Goal: Task Accomplishment & Management: Complete application form

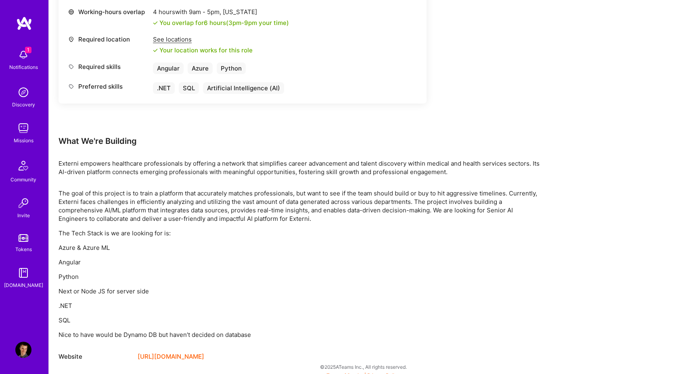
scroll to position [407, 0]
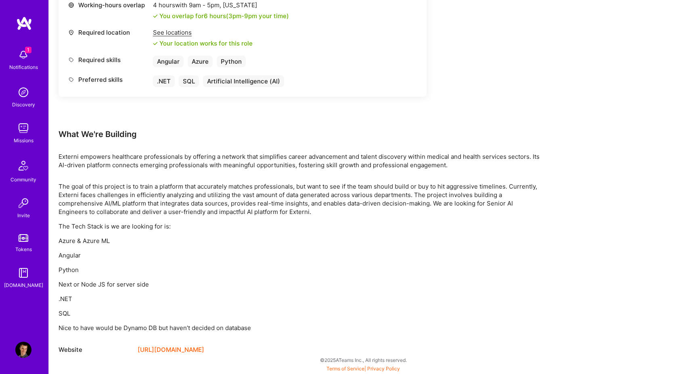
click at [26, 63] on div "Notifications" at bounding box center [23, 67] width 29 height 8
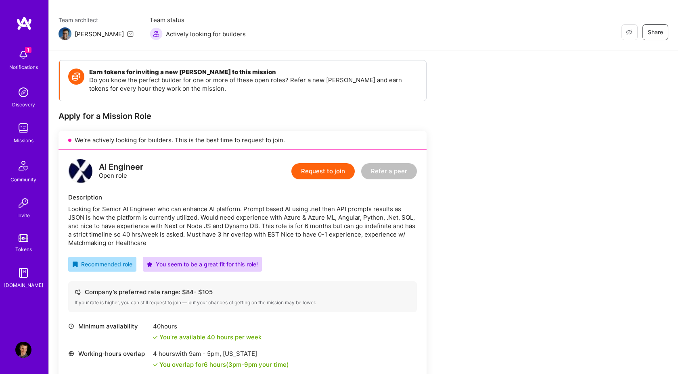
scroll to position [0, 0]
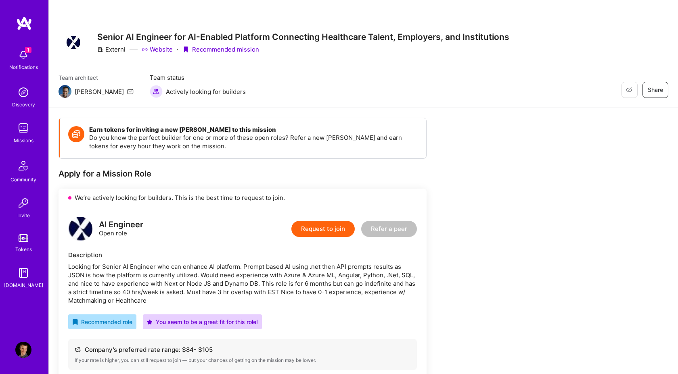
click at [321, 226] on button "Request to join" at bounding box center [322, 229] width 63 height 16
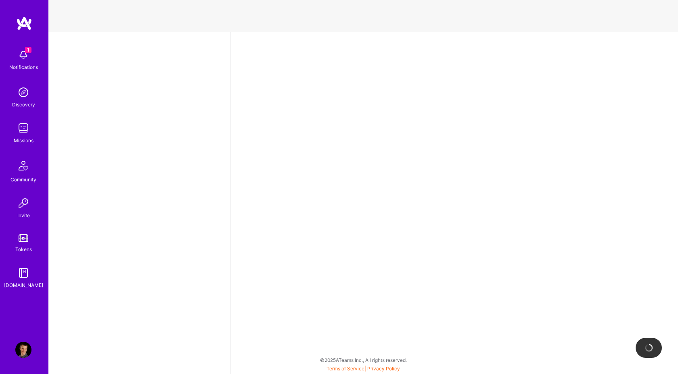
select select "AT"
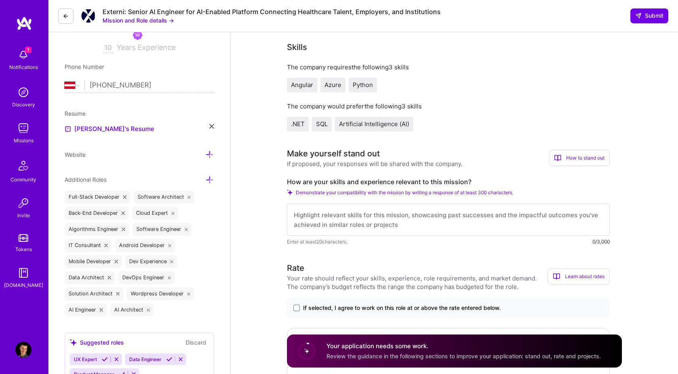
scroll to position [147, 0]
click at [351, 215] on textarea at bounding box center [448, 219] width 323 height 32
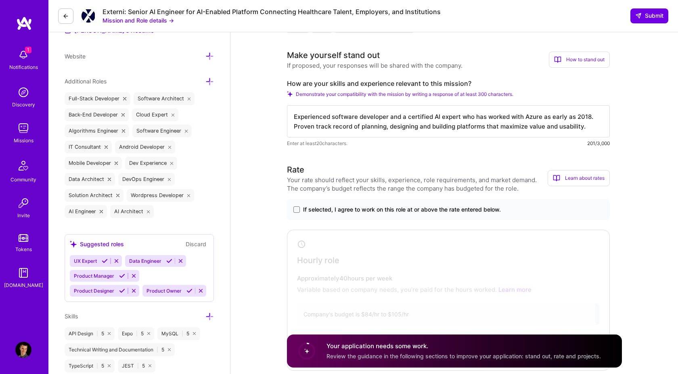
scroll to position [255, 0]
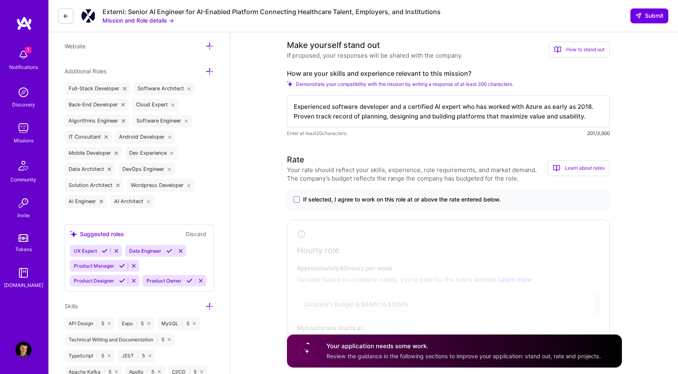
type textarea "Experienced software developer and a certified AI expert who has worked with Az…"
click at [299, 198] on label "If selected, I agree to work on this role at or above the rate entered below." at bounding box center [448, 200] width 310 height 8
click at [0, 0] on input "If selected, I agree to work on this role at or above the rate entered below." at bounding box center [0, 0] width 0 height 0
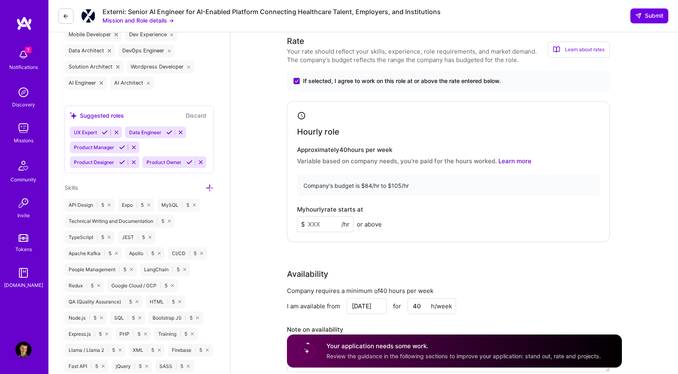
scroll to position [374, 0]
click at [328, 224] on input at bounding box center [325, 224] width 56 height 16
type input "84"
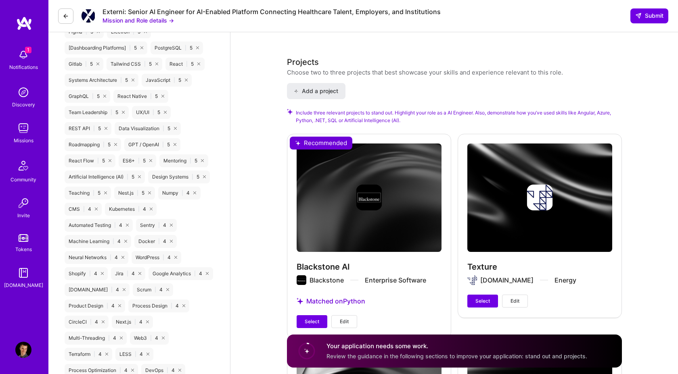
scroll to position [889, 0]
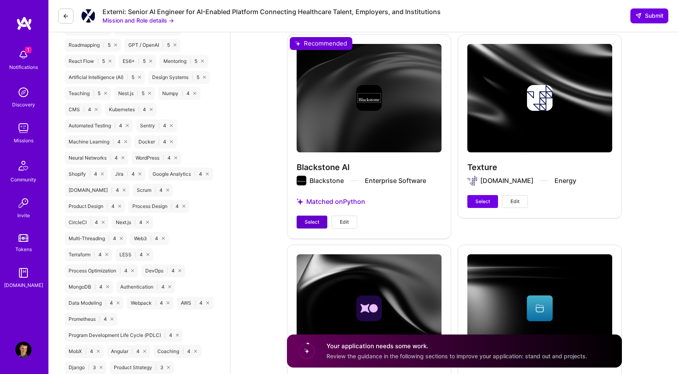
click at [303, 222] on button "Select" at bounding box center [311, 222] width 31 height 13
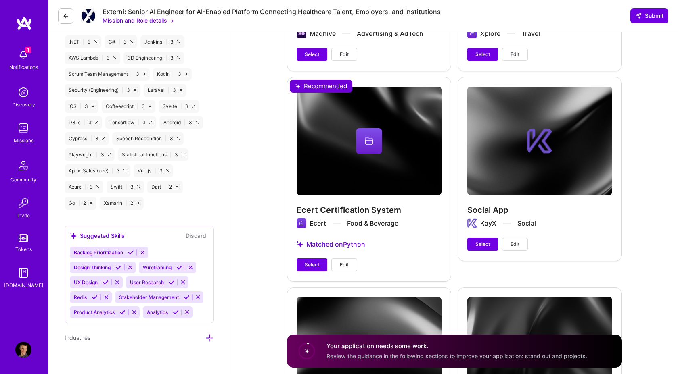
scroll to position [1247, 0]
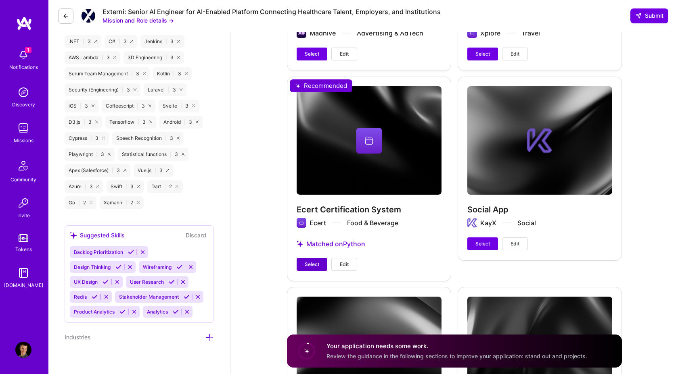
click at [306, 265] on span "Select" at bounding box center [312, 264] width 15 height 7
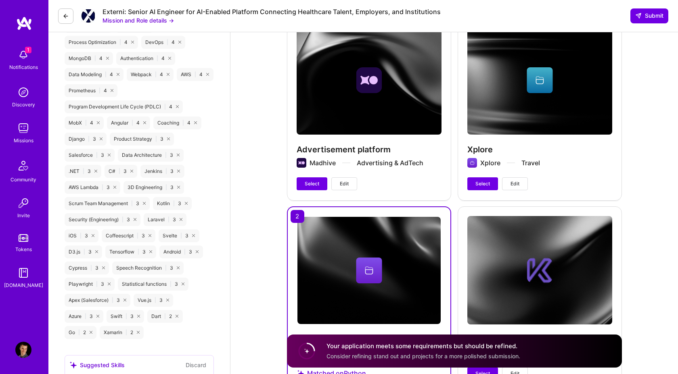
scroll to position [1113, 0]
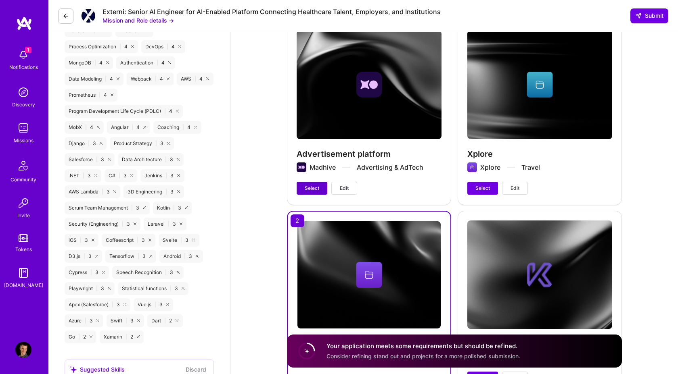
click at [308, 184] on button "Select" at bounding box center [311, 188] width 31 height 13
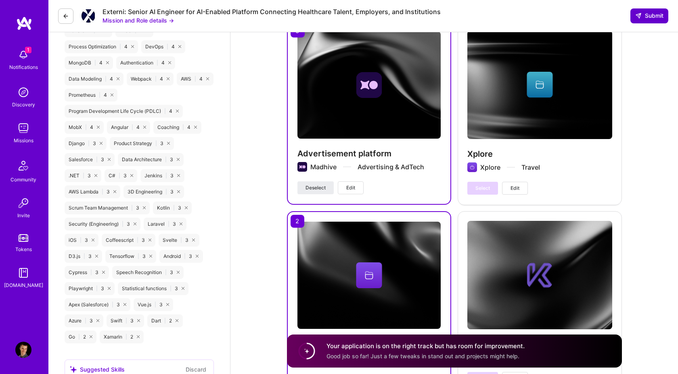
click at [656, 17] on span "Submit" at bounding box center [649, 16] width 28 height 8
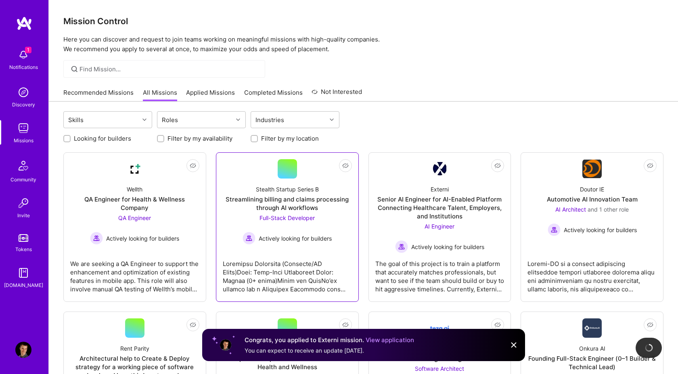
click at [289, 216] on span "Full-Stack Developer" at bounding box center [286, 218] width 55 height 7
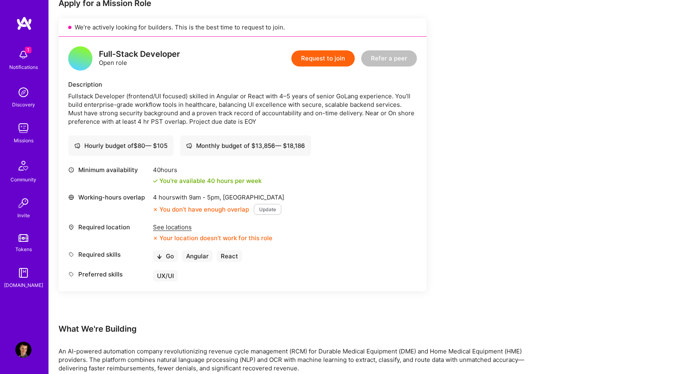
scroll to position [171, 0]
click at [177, 227] on div "See locations" at bounding box center [212, 226] width 119 height 8
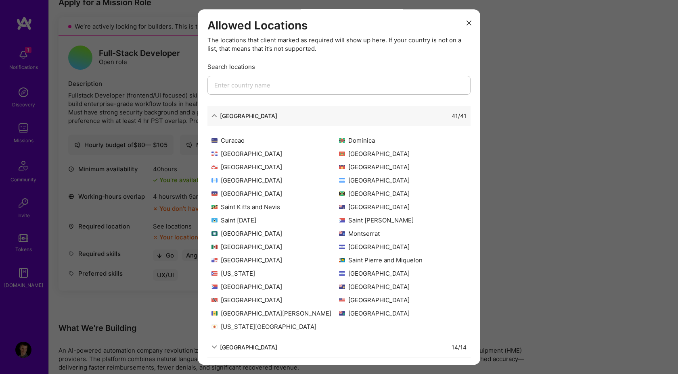
scroll to position [0, 0]
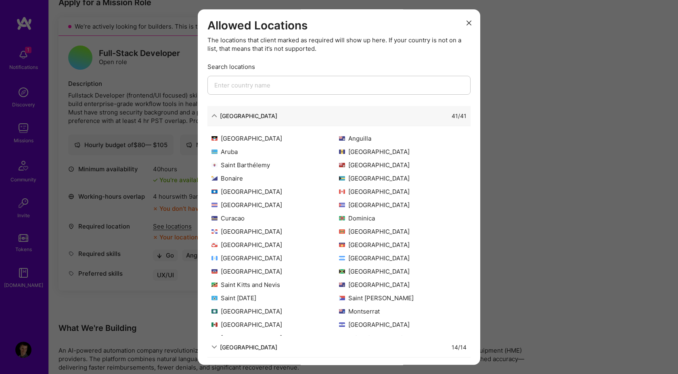
click at [469, 23] on icon "modal" at bounding box center [468, 23] width 5 height 5
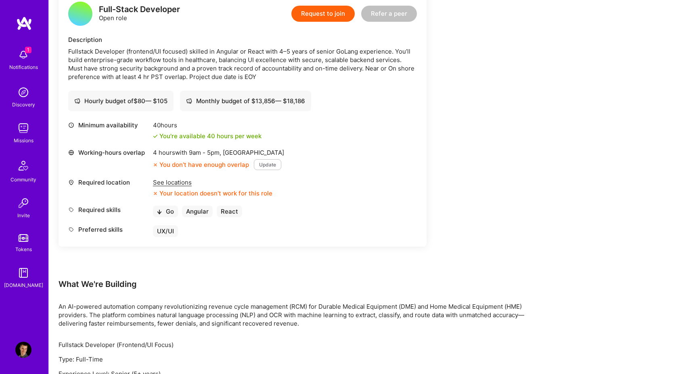
scroll to position [214, 0]
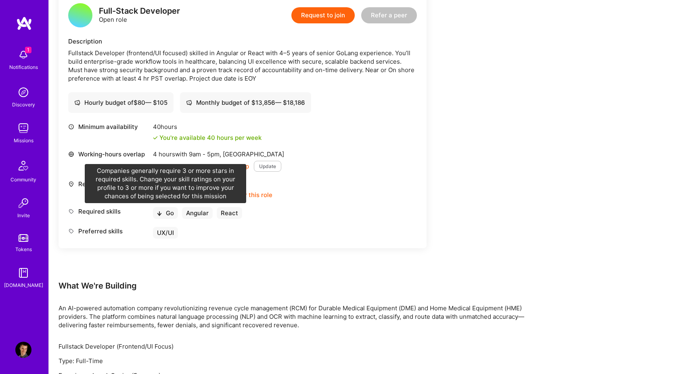
click at [160, 213] on icon at bounding box center [159, 213] width 5 height 5
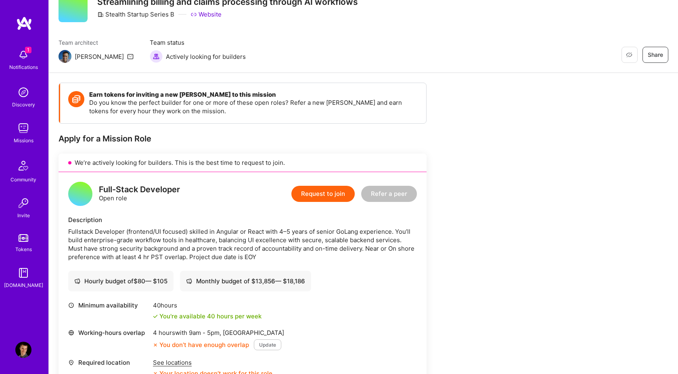
scroll to position [0, 0]
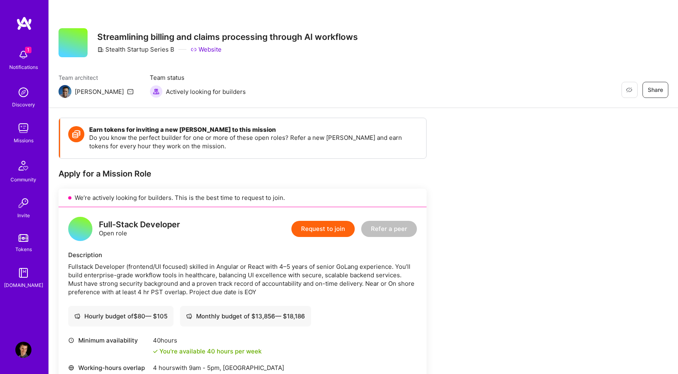
click at [25, 350] on img at bounding box center [23, 350] width 16 height 16
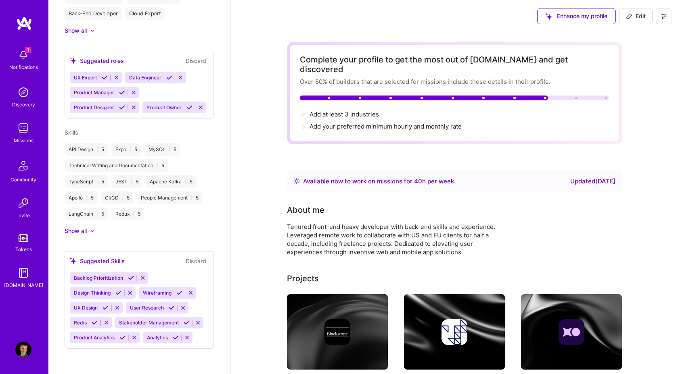
scroll to position [390, 0]
click at [87, 232] on div at bounding box center [88, 232] width 3 height 8
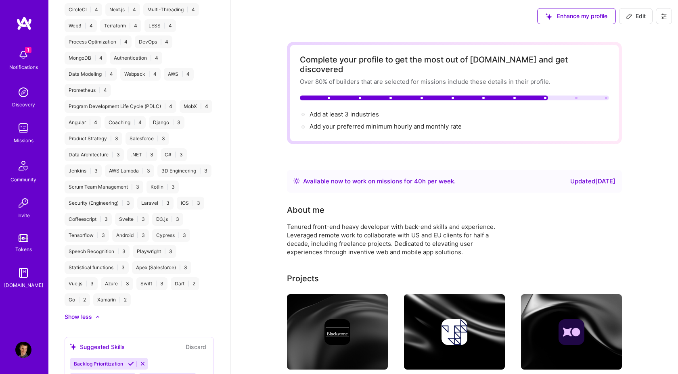
scroll to position [999, 0]
click at [84, 294] on div "Go | 2" at bounding box center [77, 300] width 25 height 13
click at [73, 294] on div "Go | 2" at bounding box center [77, 300] width 25 height 13
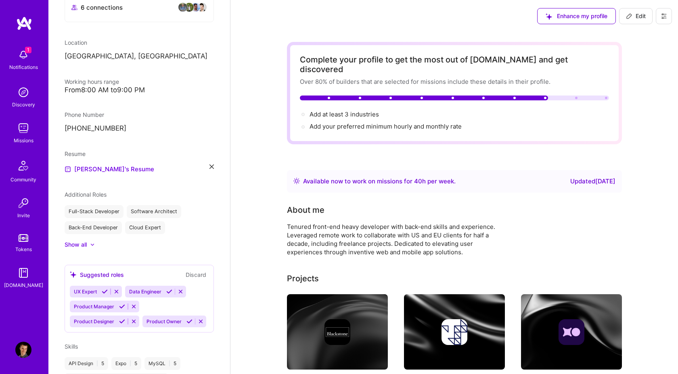
scroll to position [0, 0]
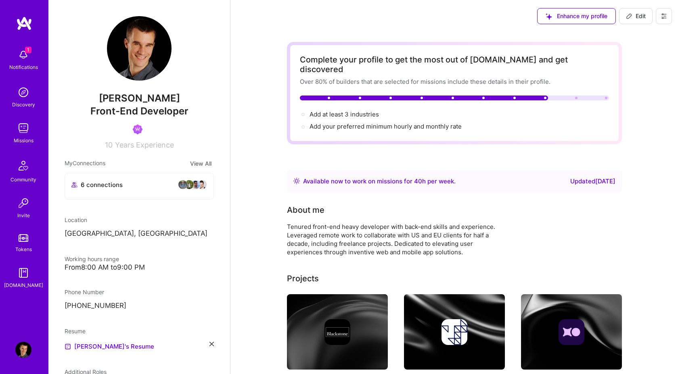
click at [632, 11] on button "Edit" at bounding box center [635, 16] width 33 height 16
select select "AT"
select select "Right Now"
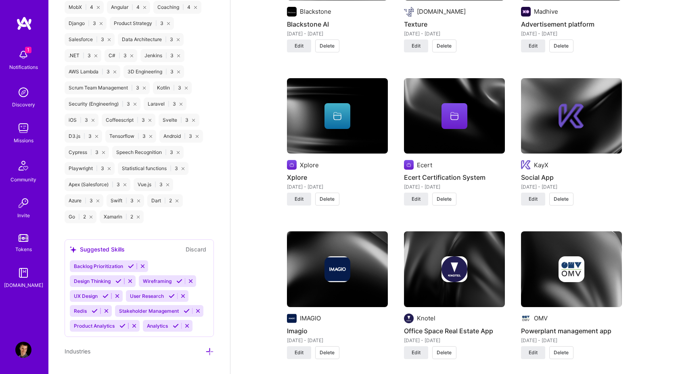
scroll to position [1503, 0]
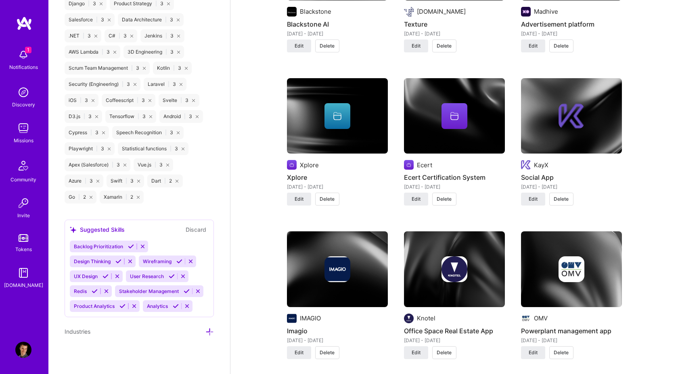
click at [71, 197] on div "Go | 2" at bounding box center [81, 197] width 32 height 13
click at [92, 196] on icon at bounding box center [91, 197] width 3 height 3
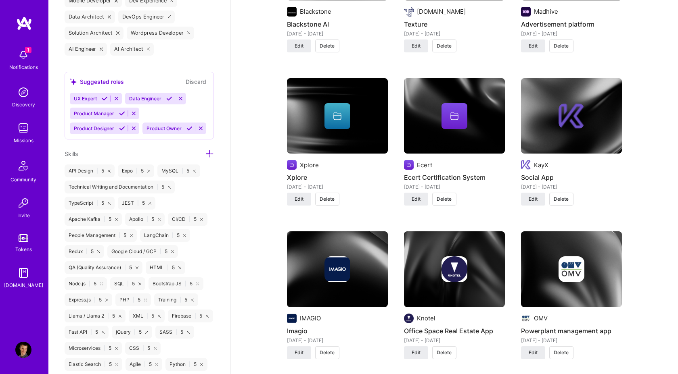
scroll to position [657, 0]
click at [209, 153] on icon at bounding box center [209, 155] width 8 height 8
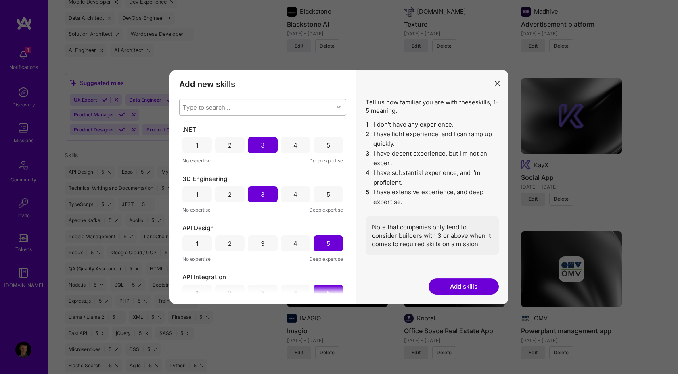
click at [229, 105] on div "Type to search..." at bounding box center [206, 107] width 47 height 8
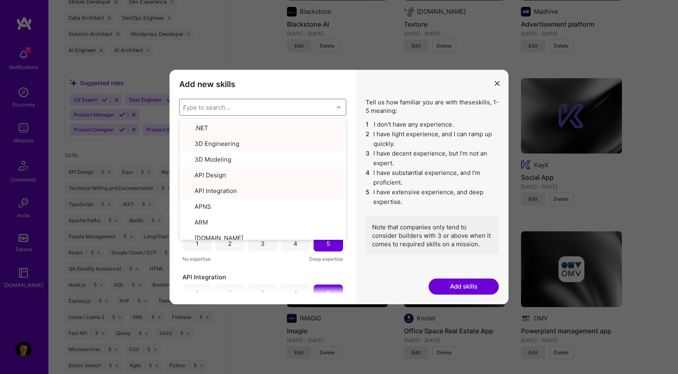
type input "go"
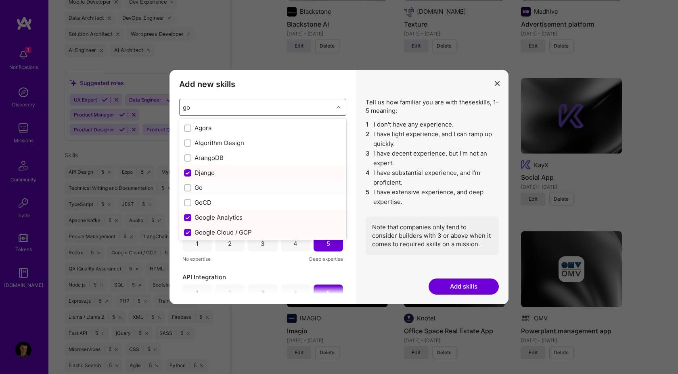
click at [207, 186] on div "Go" at bounding box center [262, 188] width 157 height 8
checkbox input "true"
checkbox input "false"
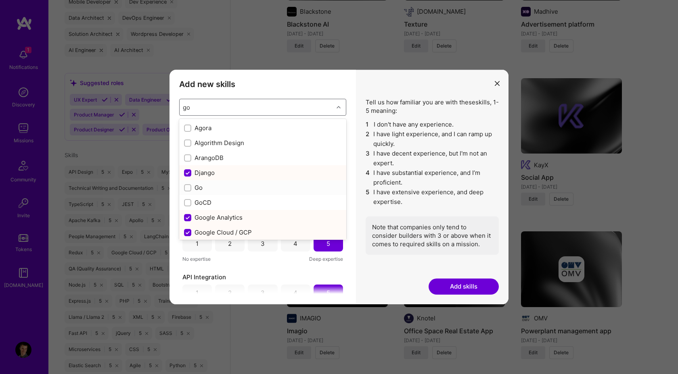
checkbox input "false"
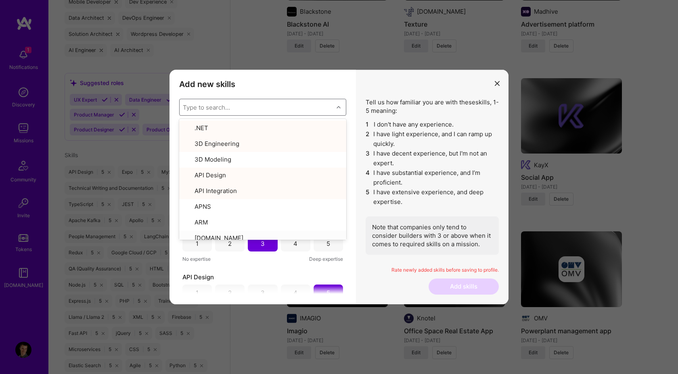
click at [285, 267] on div "Go 1 2 3 4 5 No expertise Deep expertise .NET 1 2 3 4 5 No expertise Deep exper…" at bounding box center [262, 209] width 167 height 169
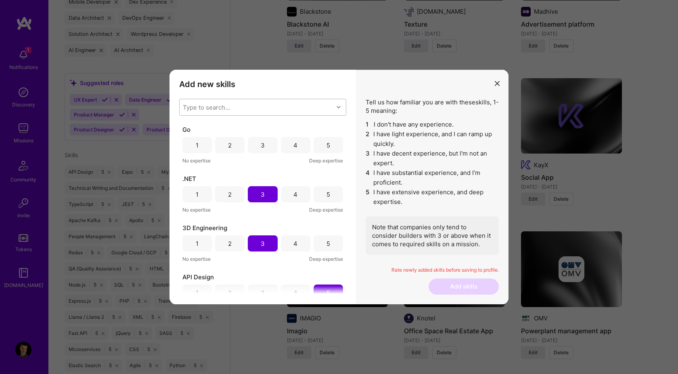
click at [263, 144] on div "3" at bounding box center [262, 145] width 29 height 16
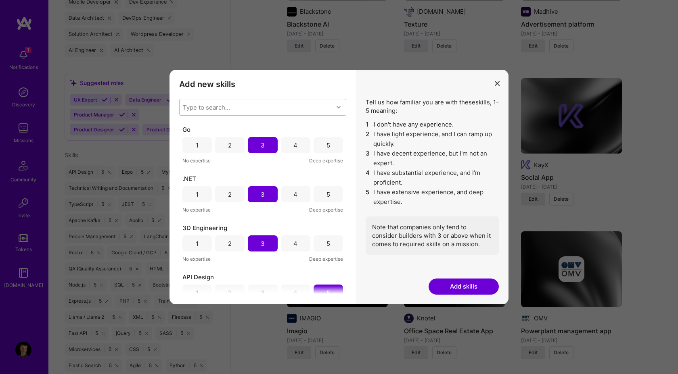
click at [254, 107] on div "Type to search..." at bounding box center [256, 107] width 154 height 16
type input "azure"
click at [249, 124] on div "Azure" at bounding box center [262, 128] width 157 height 8
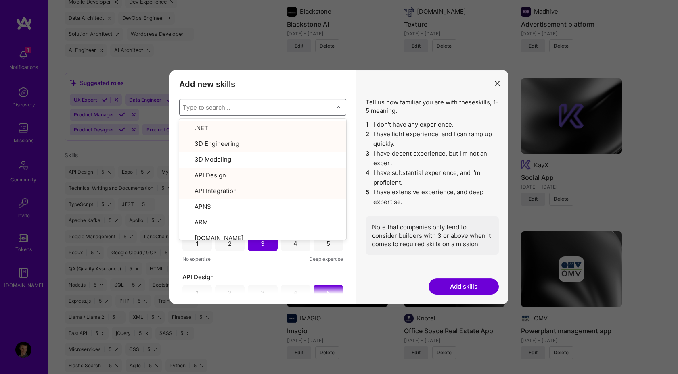
click at [271, 84] on h3 "Add new skills" at bounding box center [262, 84] width 167 height 10
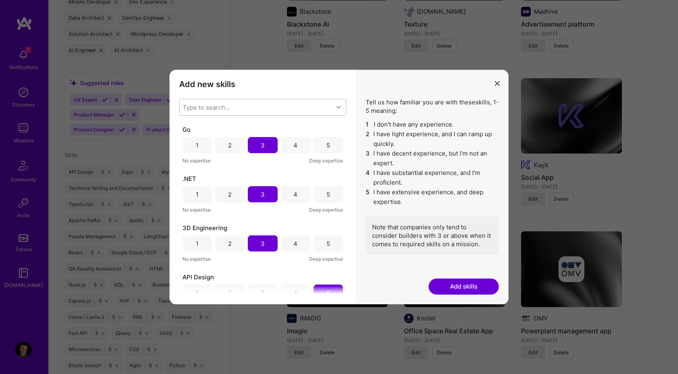
click at [254, 102] on div "Type to search..." at bounding box center [256, 107] width 154 height 16
type input "azure"
click at [242, 125] on div "Azure" at bounding box center [262, 128] width 157 height 8
checkbox input "true"
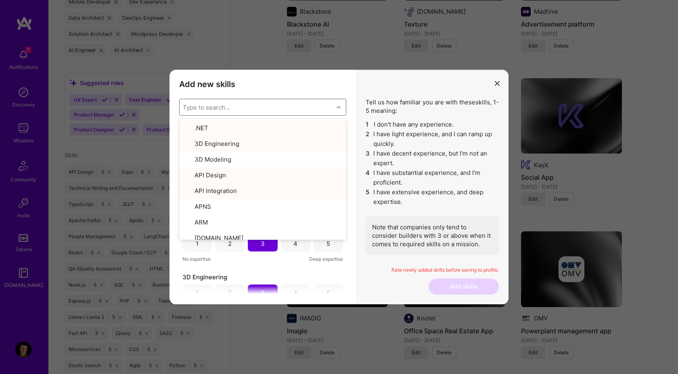
click at [264, 85] on h3 "Add new skills" at bounding box center [262, 84] width 167 height 10
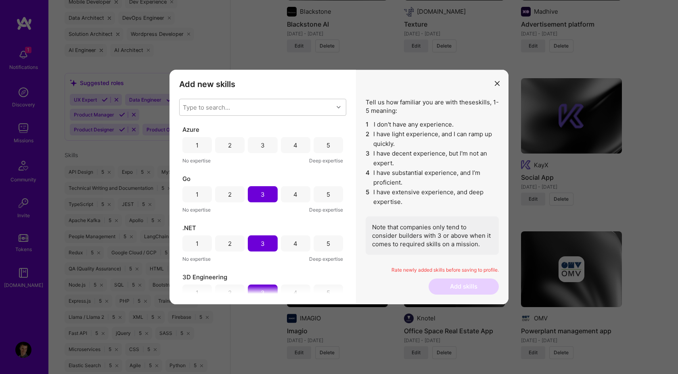
click at [287, 145] on div "4" at bounding box center [295, 145] width 29 height 16
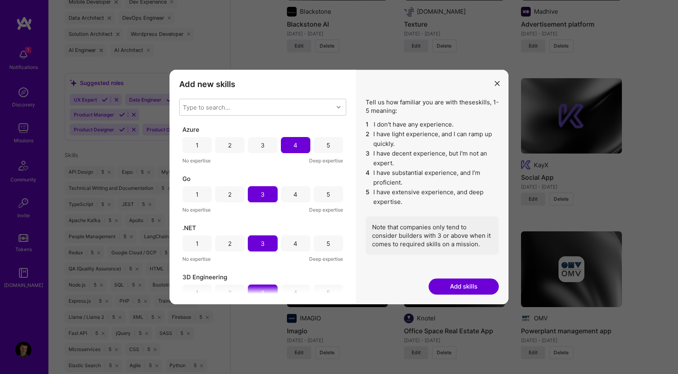
click at [460, 287] on button "Add skills" at bounding box center [463, 287] width 70 height 16
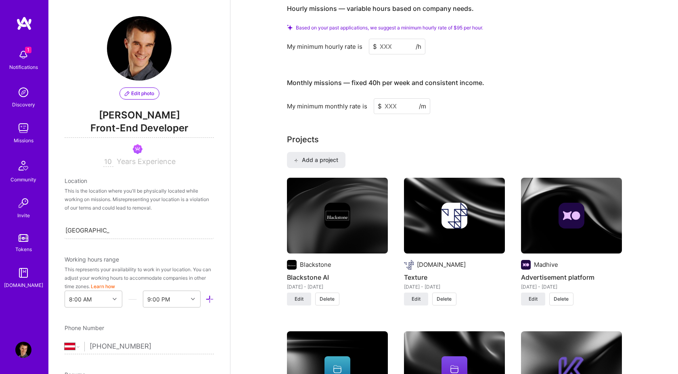
scroll to position [0, 0]
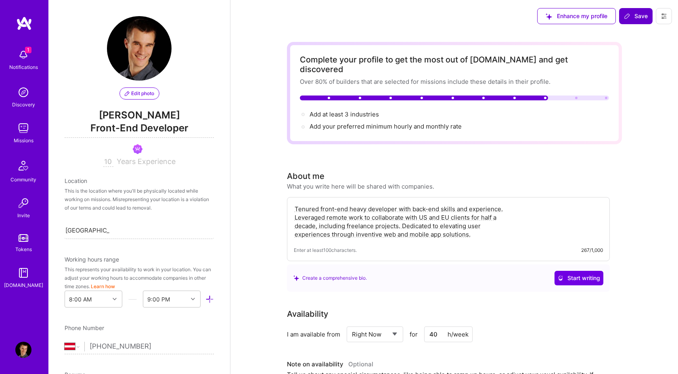
click at [635, 18] on span "Save" at bounding box center [636, 16] width 24 height 8
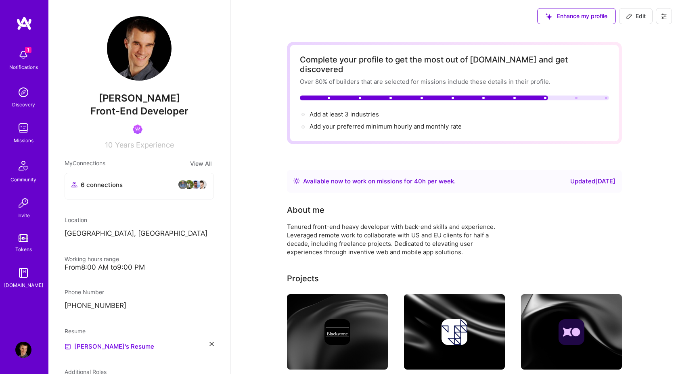
click at [570, 16] on span "Enhance my profile" at bounding box center [576, 16] width 62 height 8
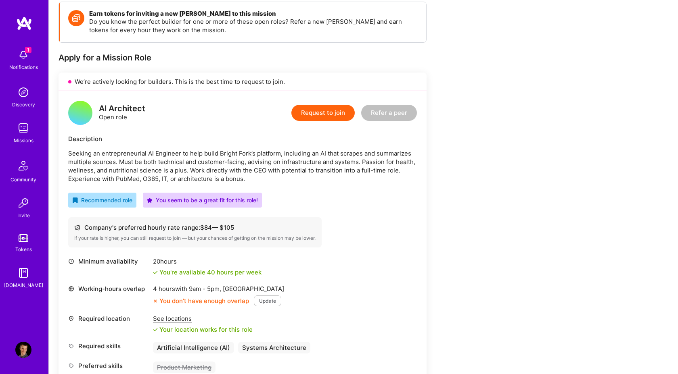
scroll to position [115, 0]
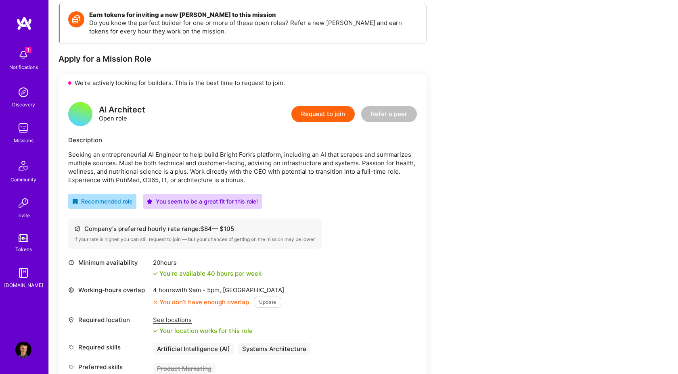
click at [317, 115] on button "Request to join" at bounding box center [322, 114] width 63 height 16
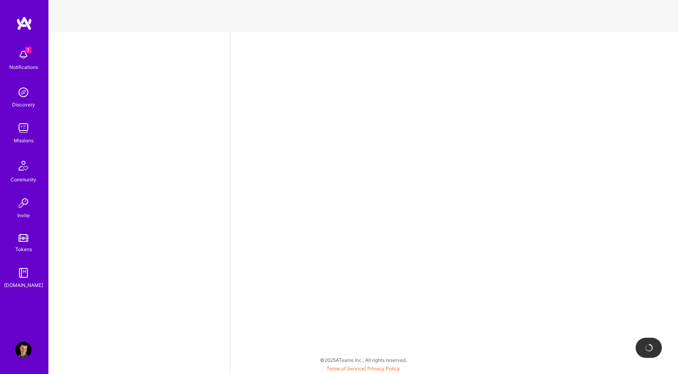
select select "AT"
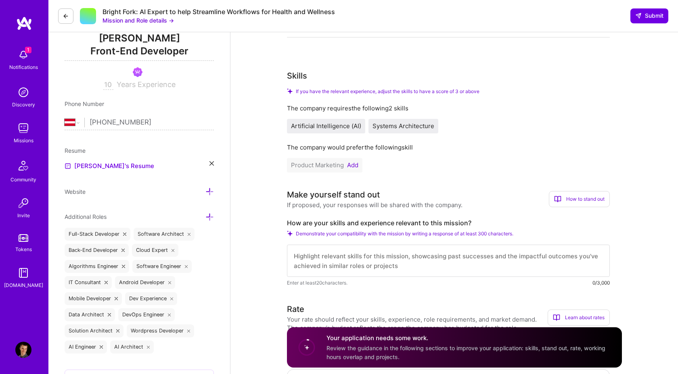
scroll to position [116, 0]
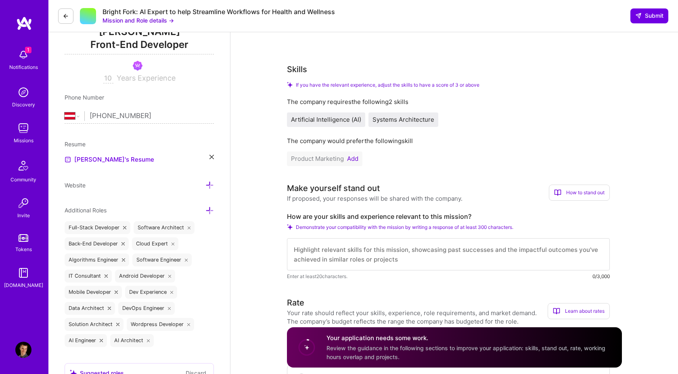
click at [354, 157] on button "Add" at bounding box center [352, 159] width 11 height 6
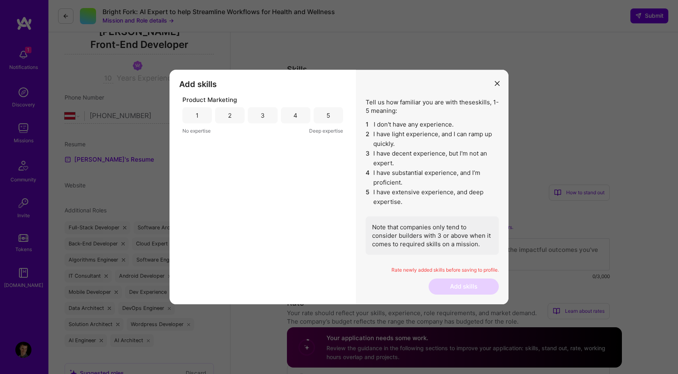
click at [260, 110] on div "3" at bounding box center [262, 115] width 29 height 16
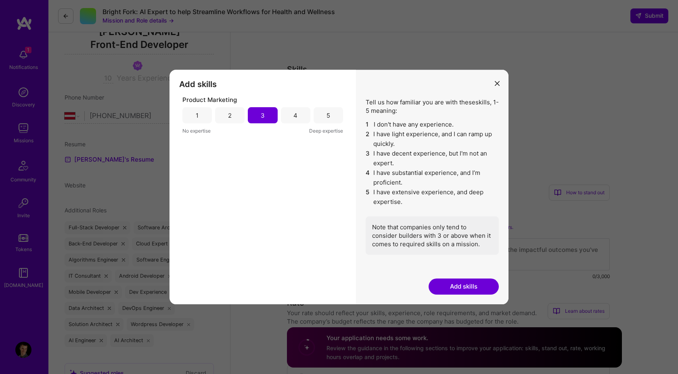
click at [461, 289] on button "Add skills" at bounding box center [463, 287] width 70 height 16
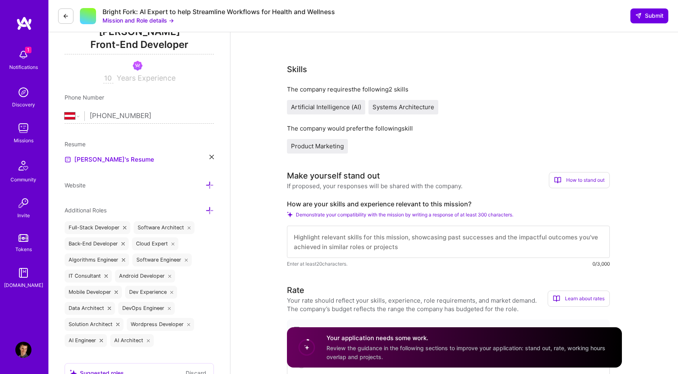
click at [373, 236] on textarea at bounding box center [448, 242] width 323 height 32
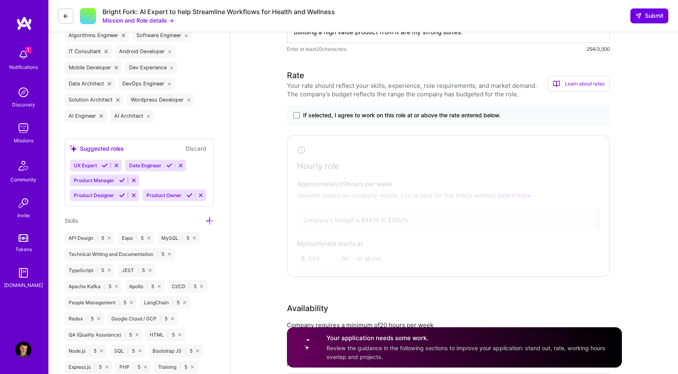
scroll to position [371, 0]
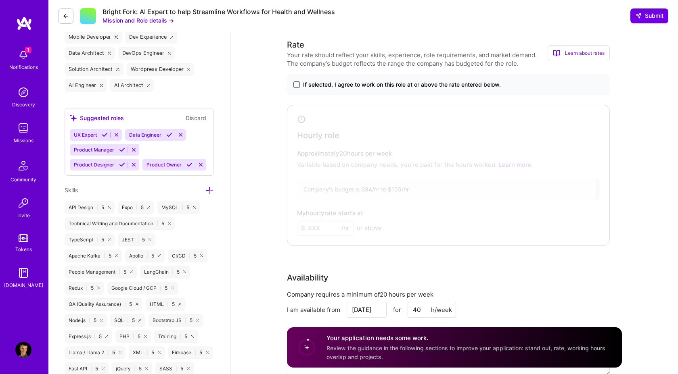
type textarea "Experienced software developer and a certified ASI expert with a proven track r…"
click at [297, 86] on span at bounding box center [296, 84] width 6 height 6
click at [0, 0] on input "If selected, I agree to work on this role at or above the rate entered below." at bounding box center [0, 0] width 0 height 0
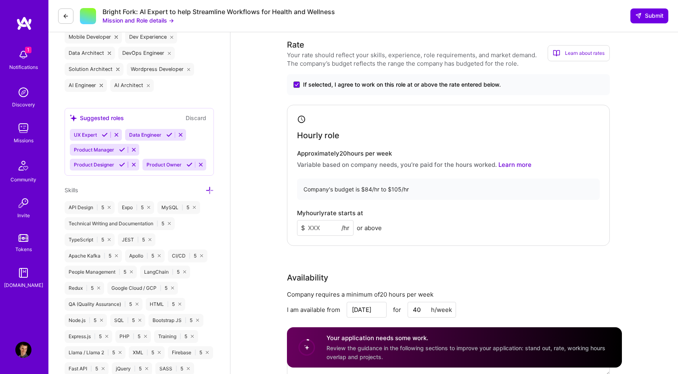
click at [310, 228] on input at bounding box center [325, 228] width 56 height 16
type input "84"
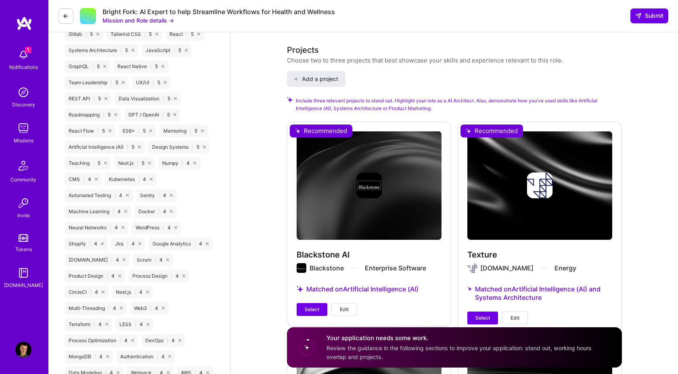
scroll to position [895, 0]
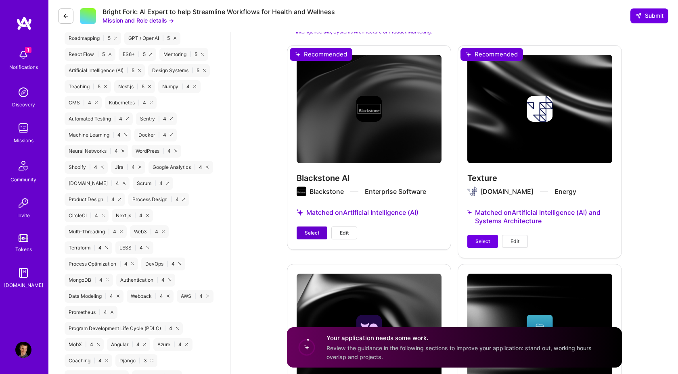
click at [308, 233] on span "Select" at bounding box center [312, 233] width 15 height 7
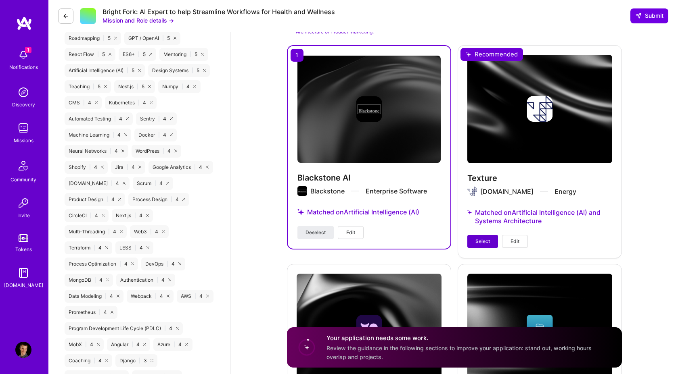
click at [486, 238] on span "Select" at bounding box center [482, 241] width 15 height 7
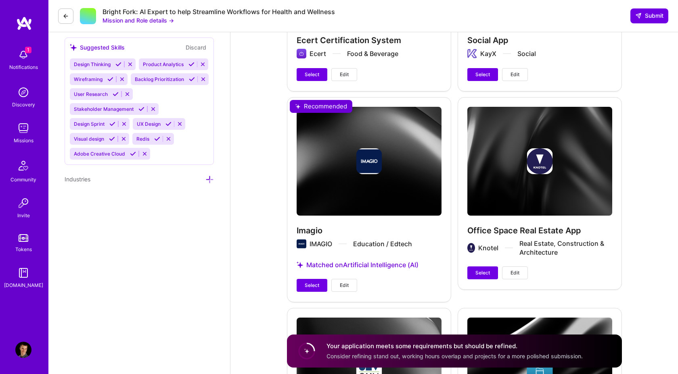
scroll to position [1442, 0]
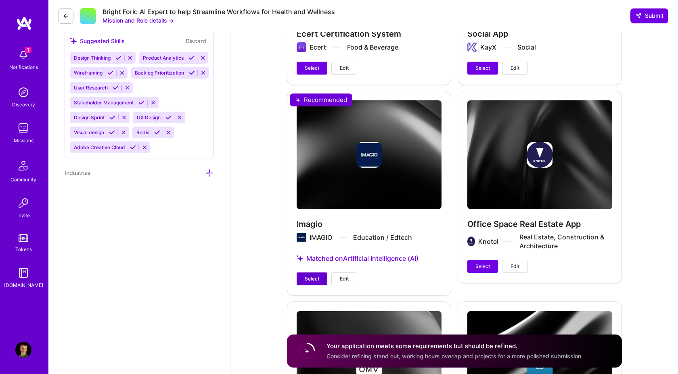
click at [307, 283] on span "Select" at bounding box center [312, 278] width 15 height 7
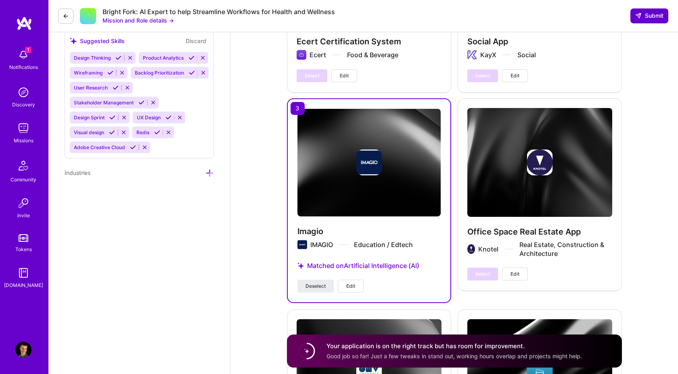
click at [655, 16] on span "Submit" at bounding box center [649, 16] width 28 height 8
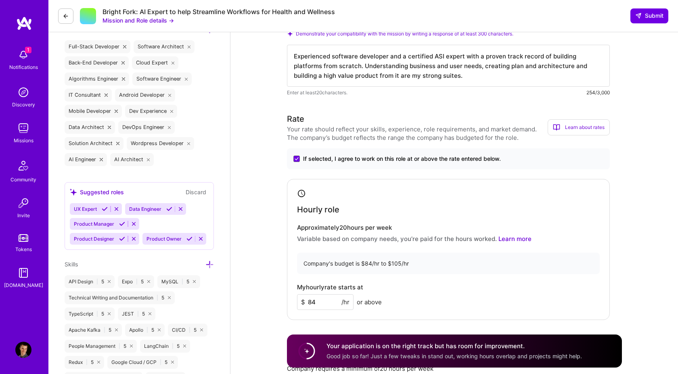
scroll to position [297, 0]
click at [651, 17] on span "Submit" at bounding box center [649, 16] width 28 height 8
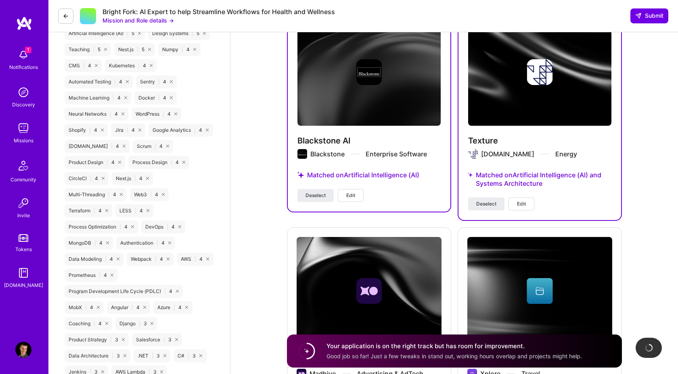
scroll to position [933, 0]
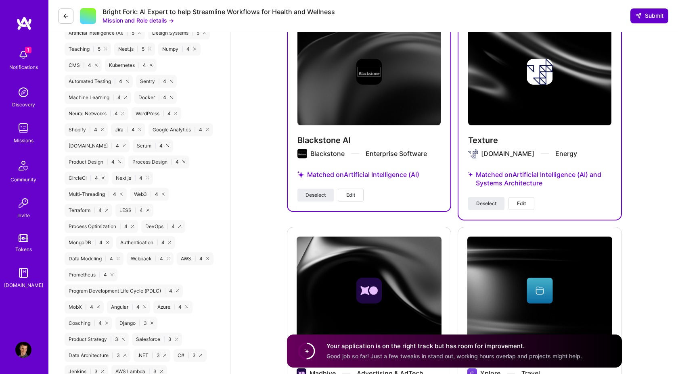
click at [653, 13] on span "Submit" at bounding box center [649, 16] width 28 height 8
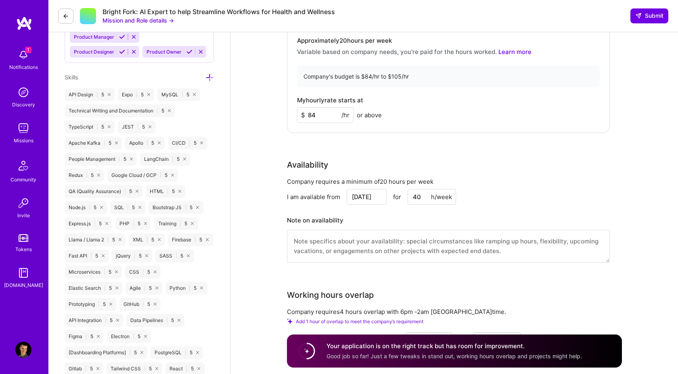
scroll to position [0, 0]
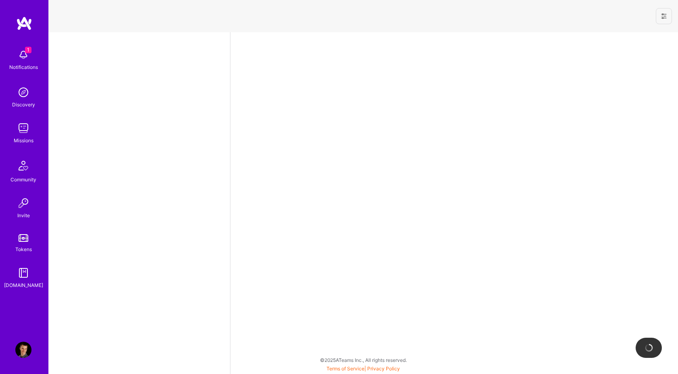
select select "AT"
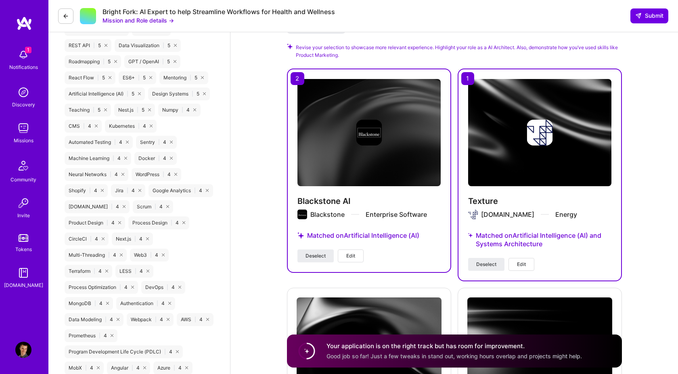
scroll to position [892, 0]
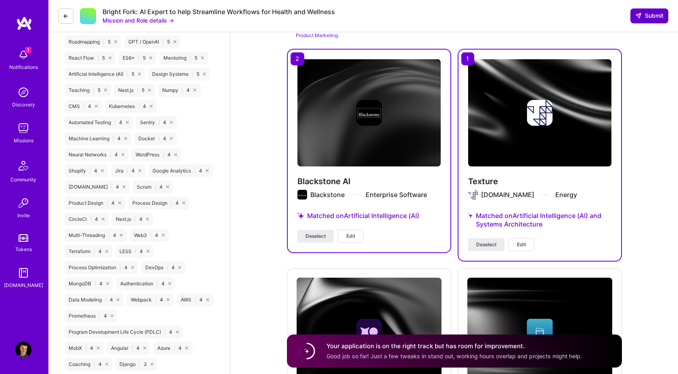
click at [661, 11] on button "Submit" at bounding box center [649, 15] width 38 height 15
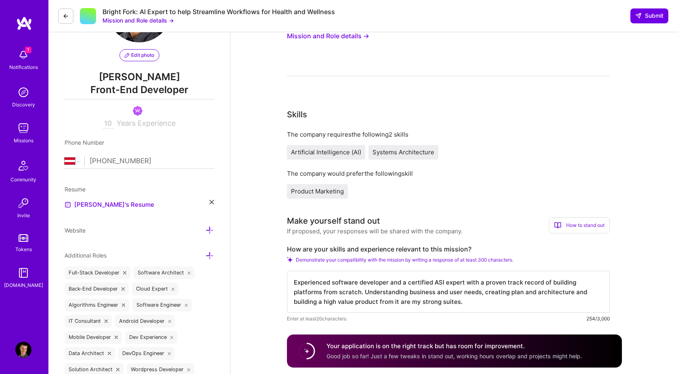
scroll to position [0, 0]
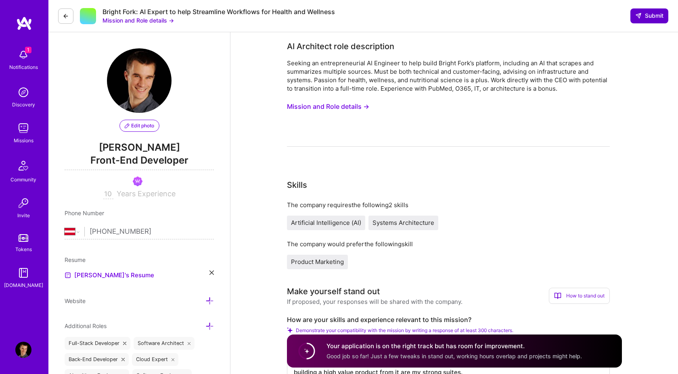
click at [650, 20] on span "Submit" at bounding box center [649, 16] width 28 height 8
click at [657, 13] on span "Submit" at bounding box center [649, 16] width 28 height 8
